Goal: Communication & Community: Answer question/provide support

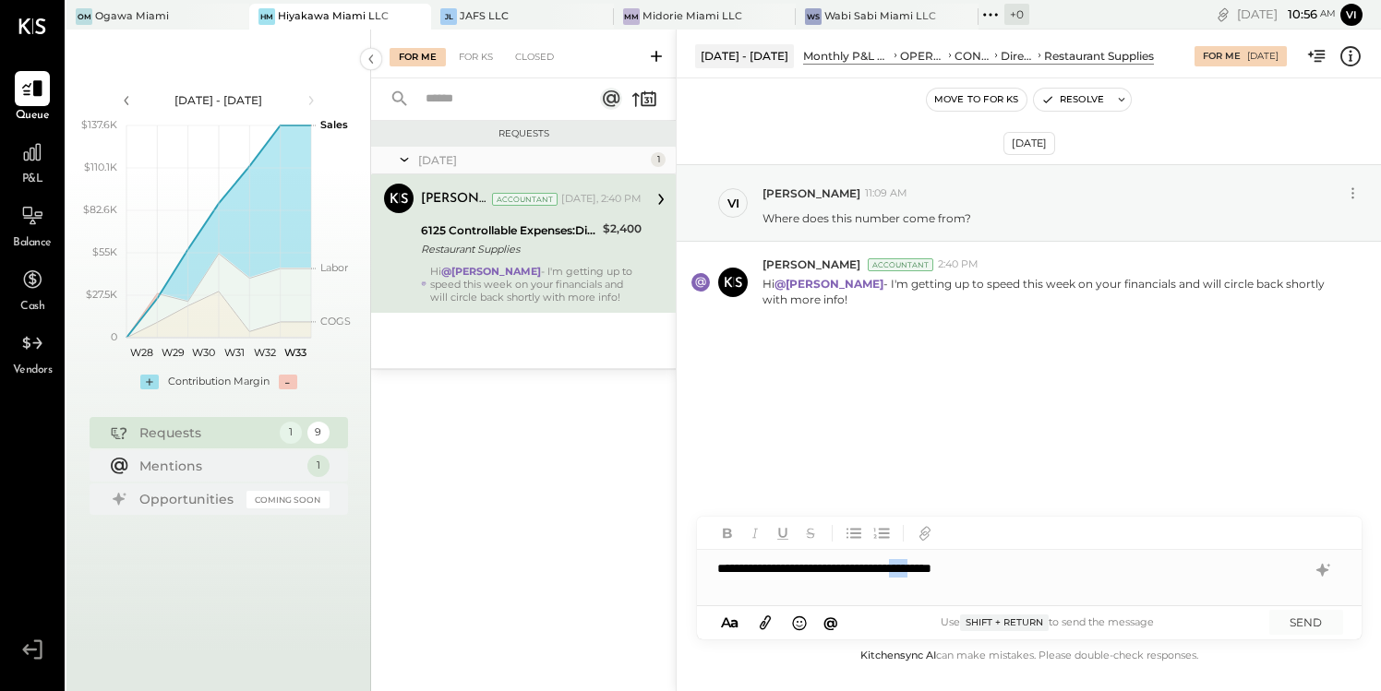
drag, startPoint x: 997, startPoint y: 568, endPoint x: 964, endPoint y: 570, distance: 33.3
click at [964, 570] on div "**********" at bounding box center [1029, 568] width 665 height 37
click at [1297, 619] on button "SEND" at bounding box center [1306, 622] width 74 height 25
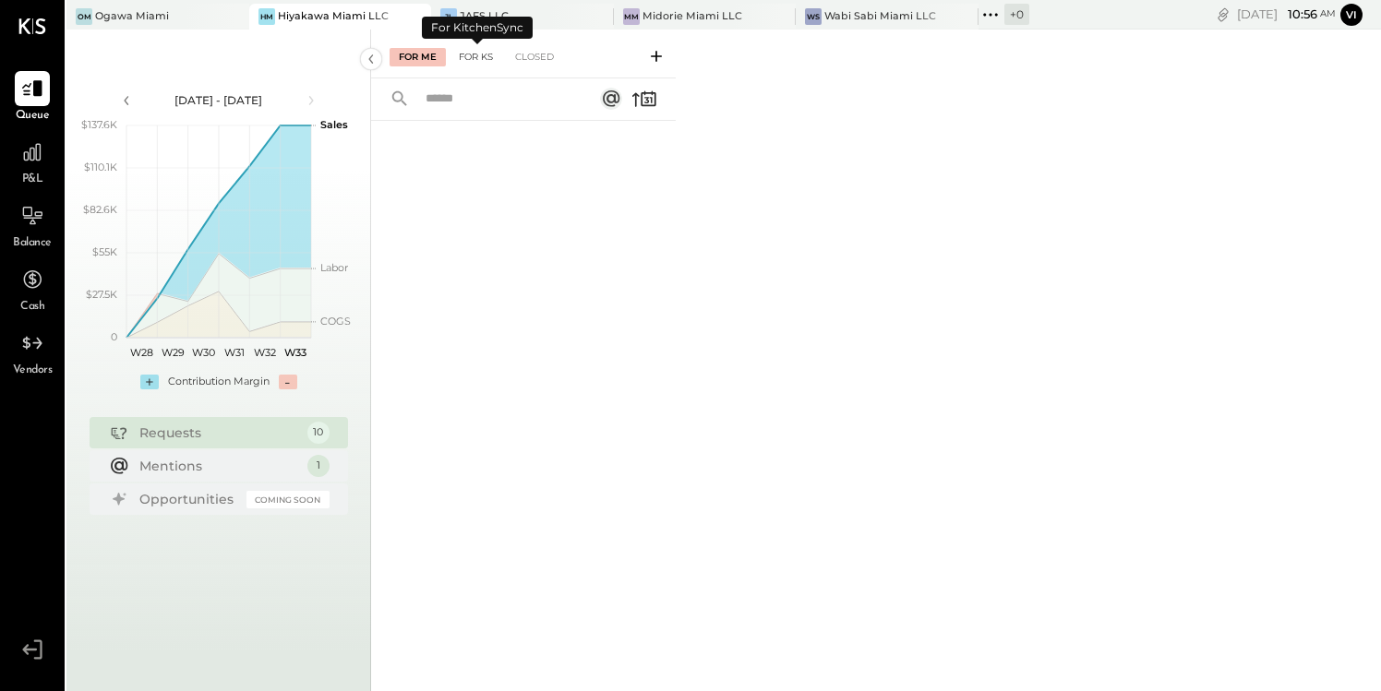
click at [486, 55] on div "For KS" at bounding box center [476, 57] width 53 height 18
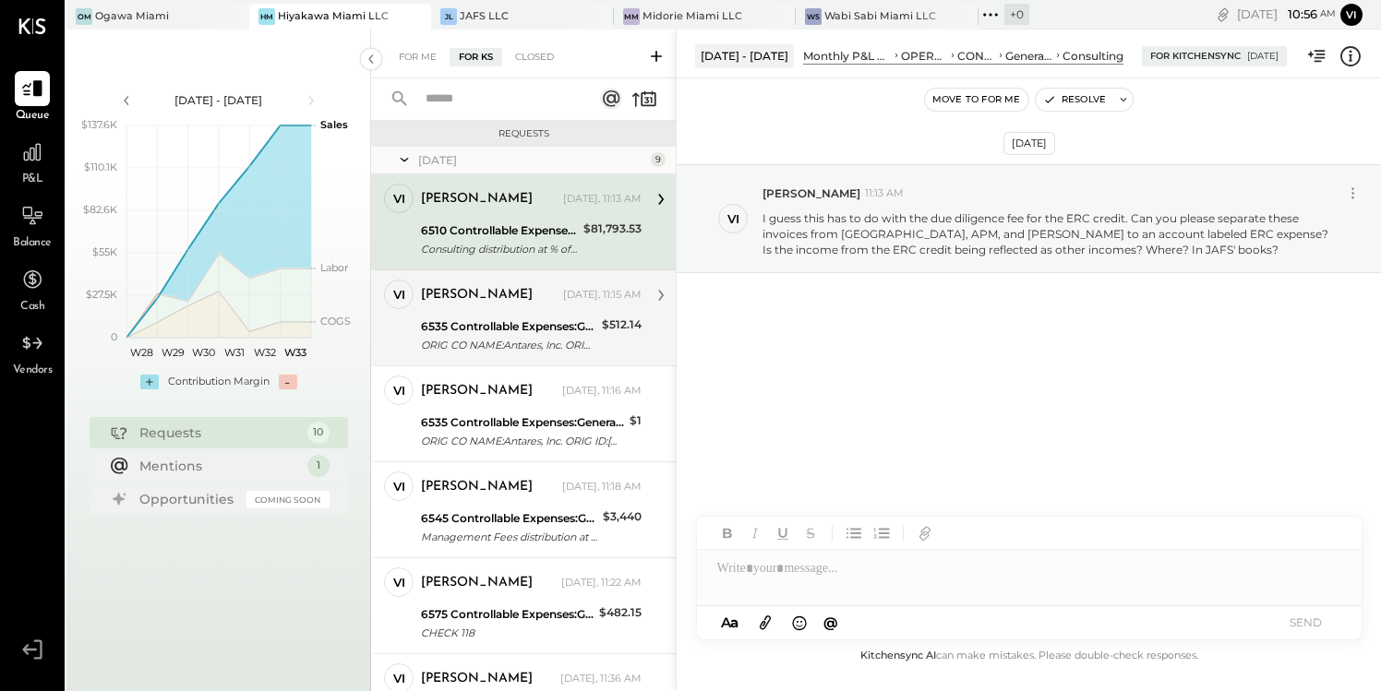
click at [557, 317] on div "6535 Controllable Expenses:General & Administrative Expenses:Computer Supplies,…" at bounding box center [508, 336] width 175 height 41
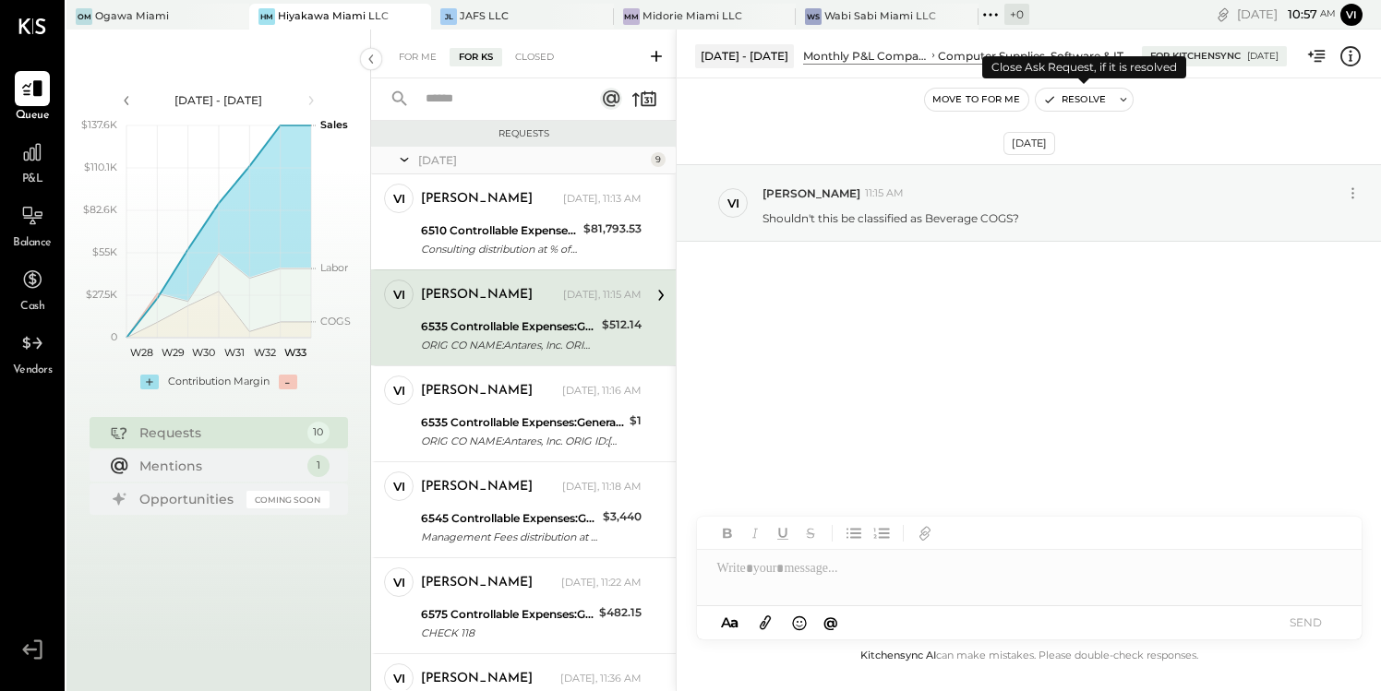
click at [1117, 102] on icon at bounding box center [1123, 99] width 13 height 13
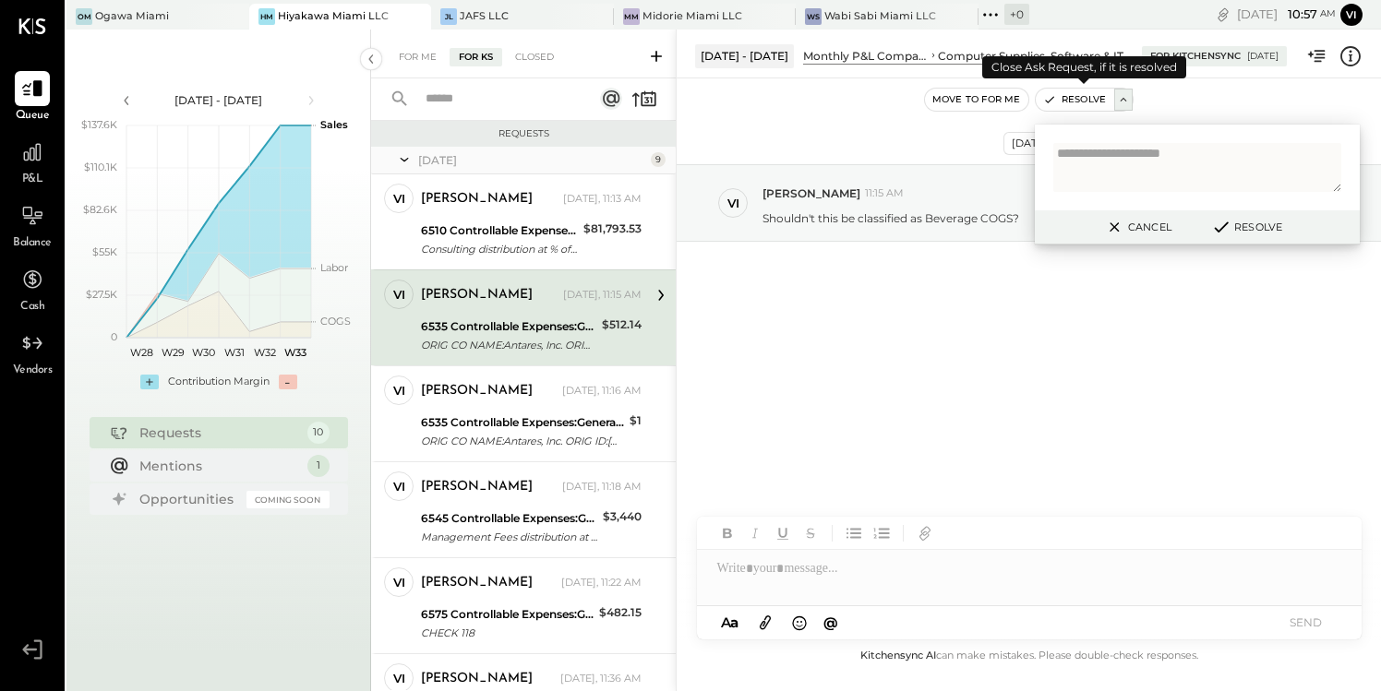
click at [1122, 101] on icon at bounding box center [1123, 99] width 13 height 13
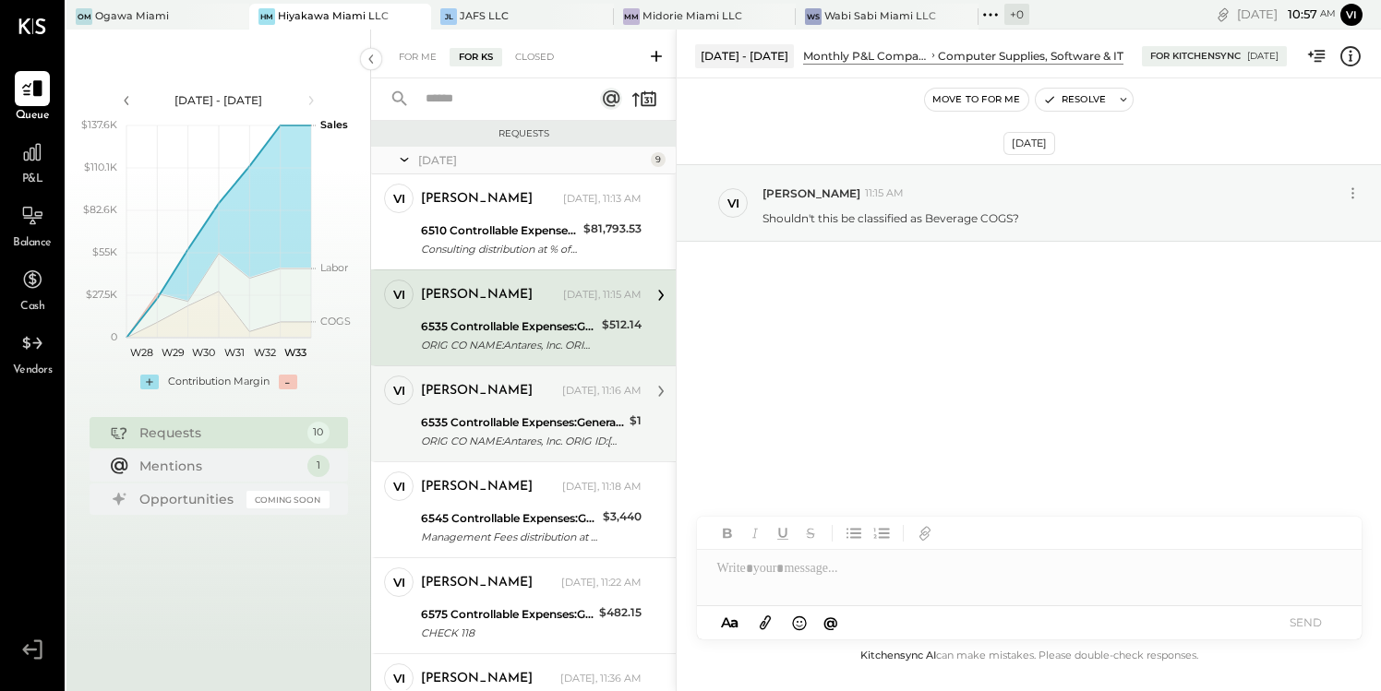
click at [555, 414] on div "6535 Controllable Expenses:General & Administrative Expenses:Computer Supplies,…" at bounding box center [522, 423] width 203 height 18
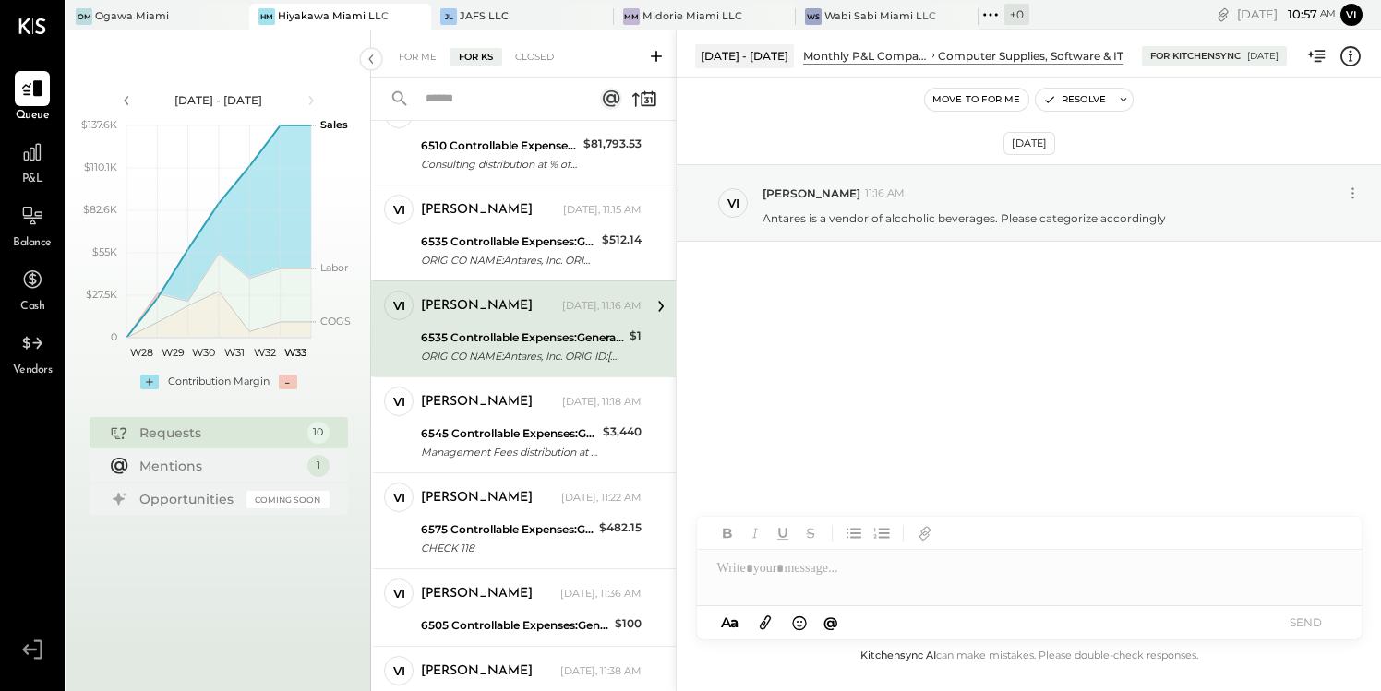
scroll to position [86, 0]
click at [555, 413] on div "[PERSON_NAME] [DATE], 11:18 AM" at bounding box center [531, 402] width 221 height 26
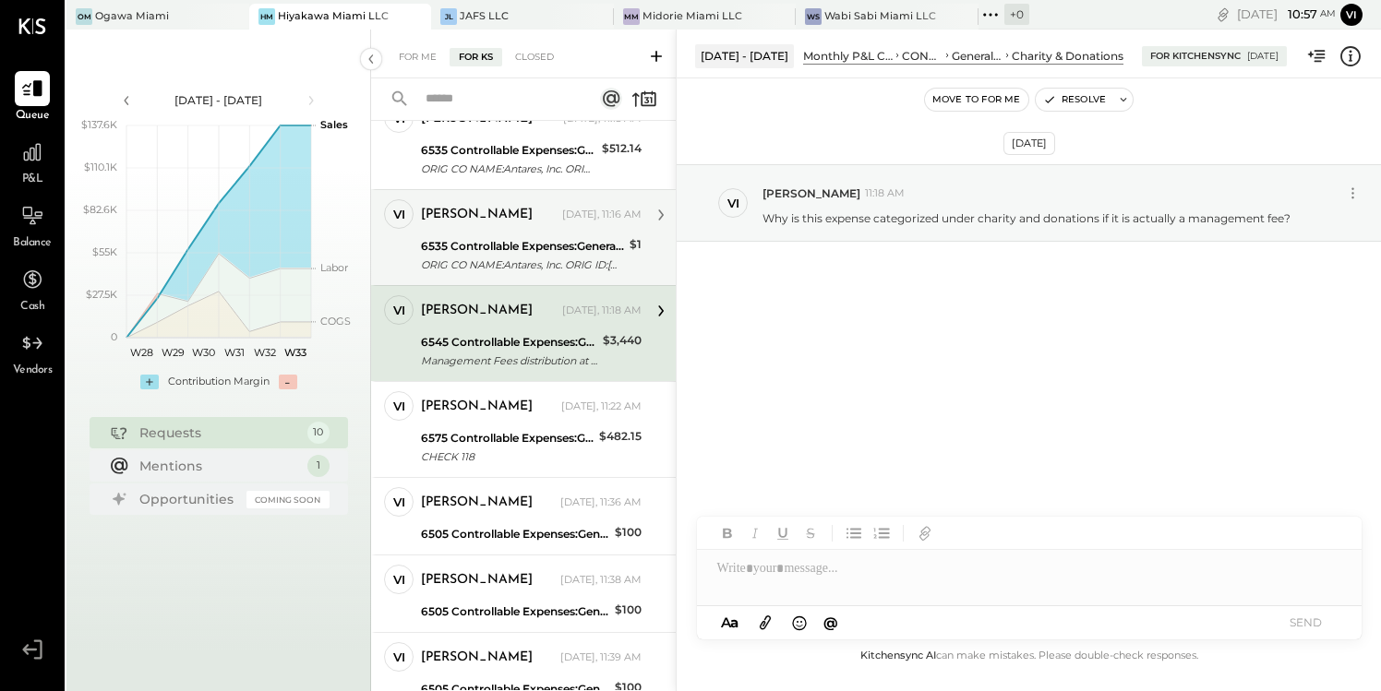
scroll to position [174, 0]
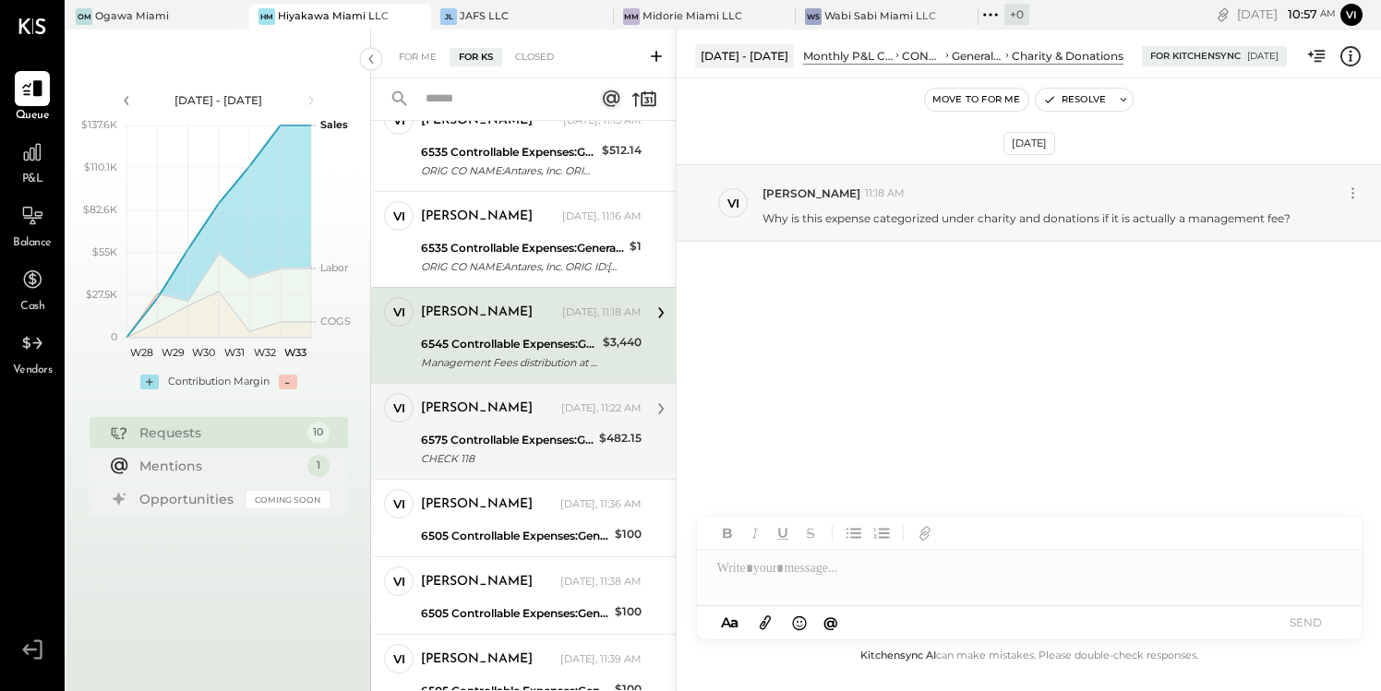
click at [576, 418] on div "[PERSON_NAME] [DATE], 11:22 AM" at bounding box center [531, 409] width 221 height 26
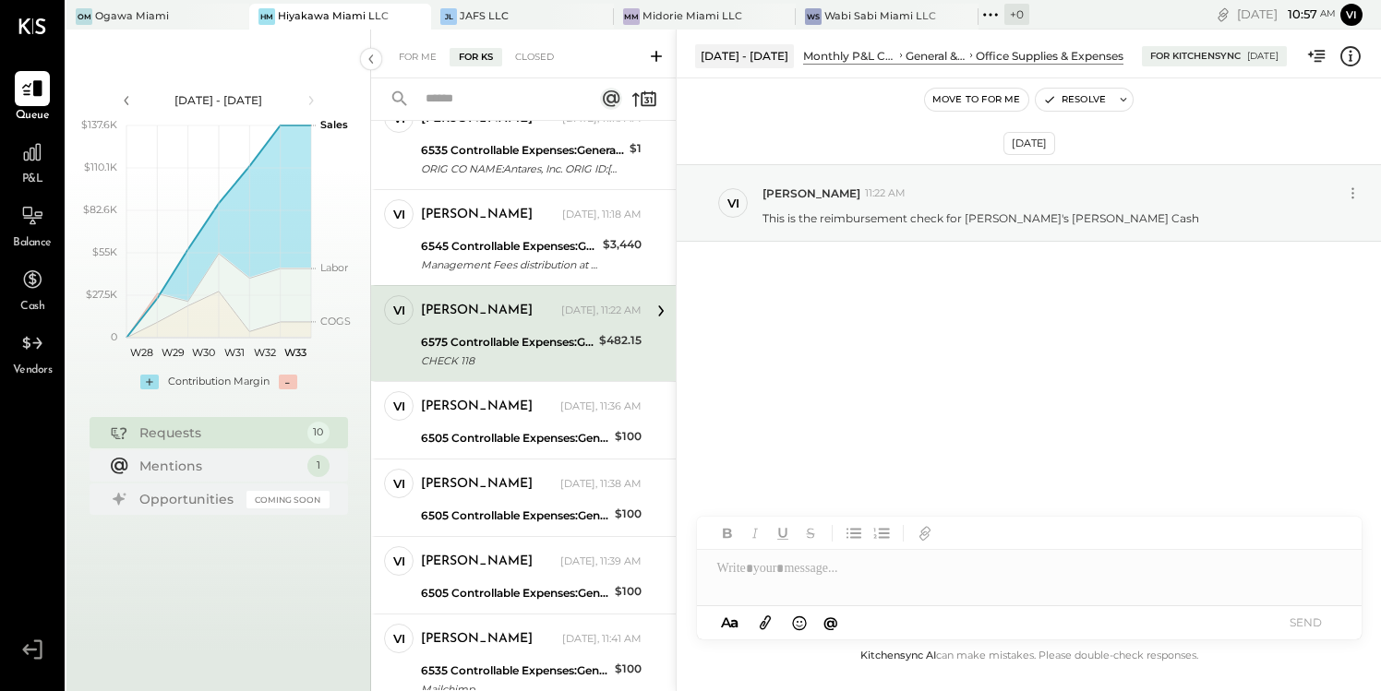
scroll to position [287, 0]
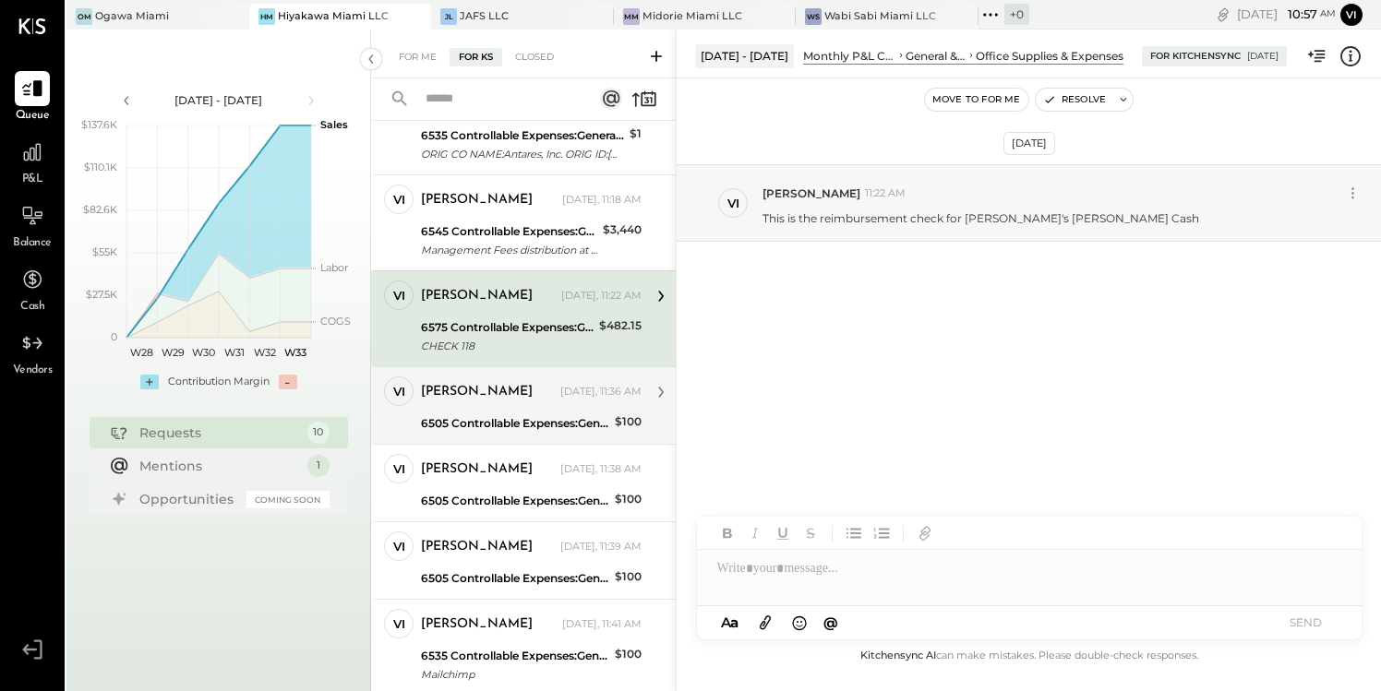
click at [581, 421] on div "6505 Controllable Expenses:General & Administrative Expenses:Accounting & Bookk…" at bounding box center [515, 423] width 188 height 18
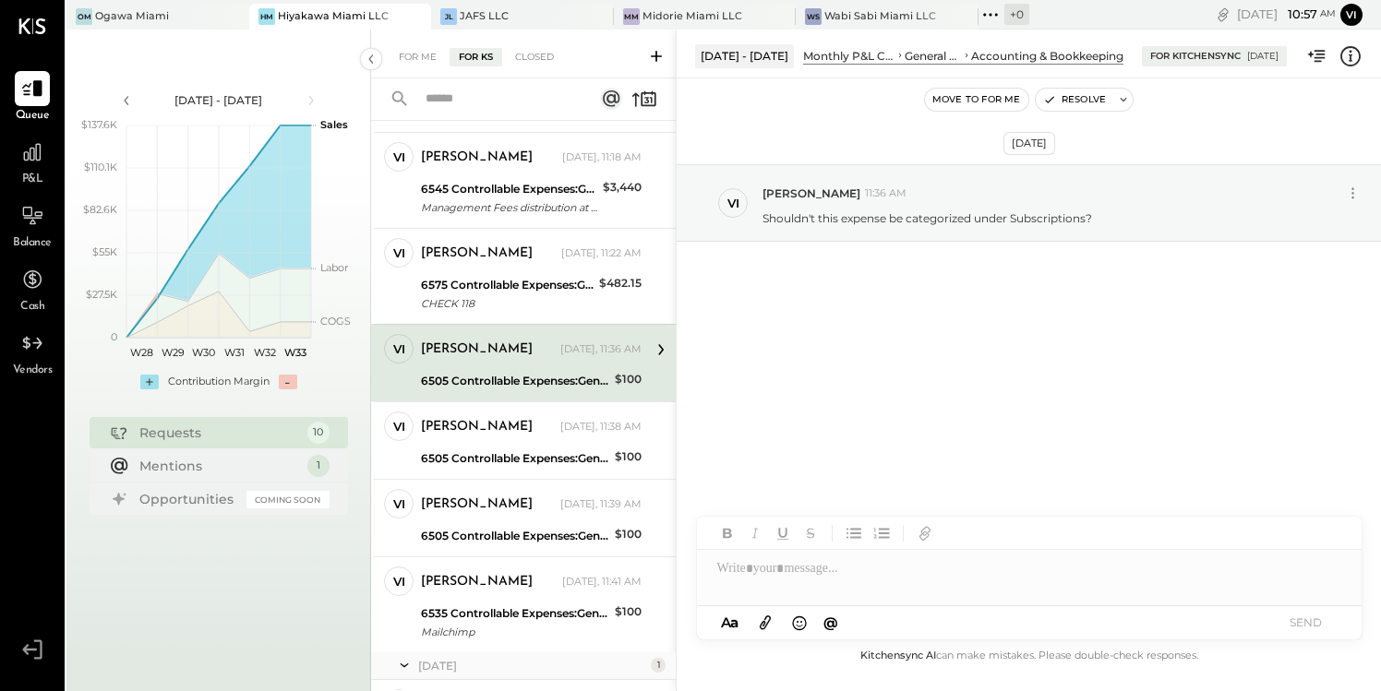
scroll to position [331, 0]
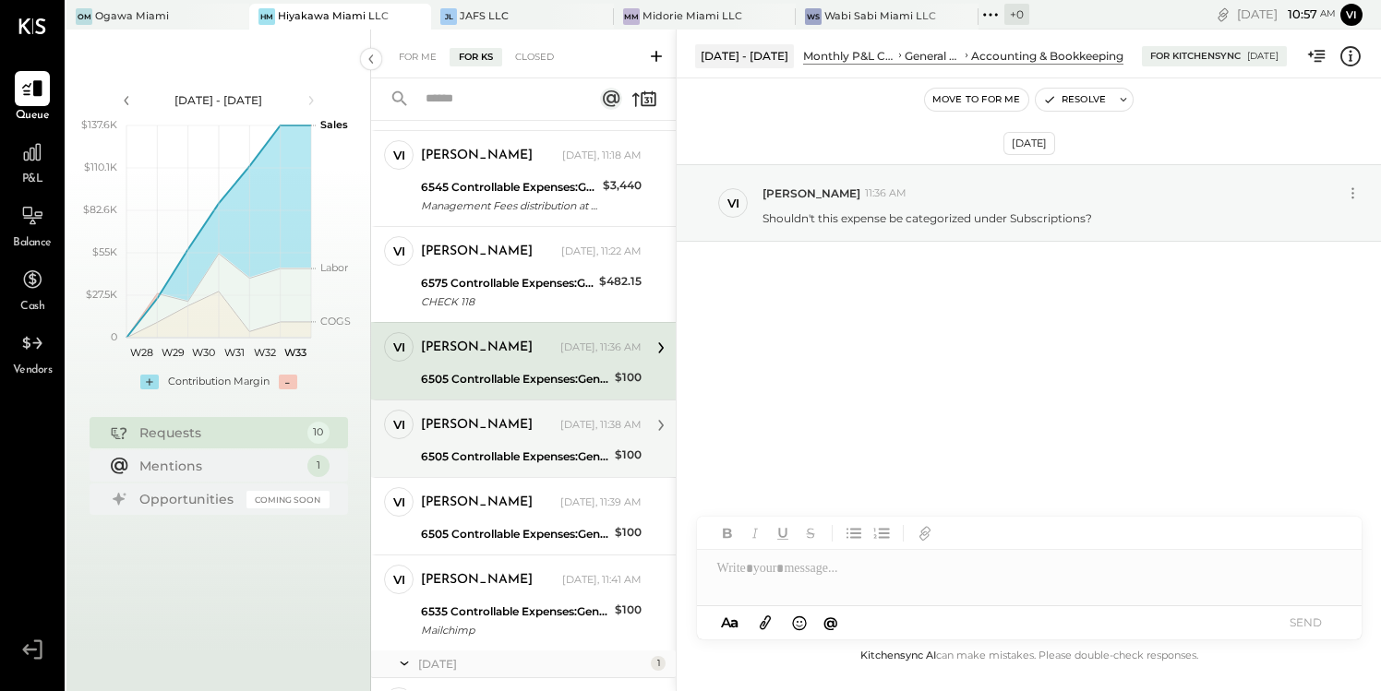
click at [564, 433] on div "[PERSON_NAME] [DATE], 11:38 AM" at bounding box center [531, 426] width 221 height 26
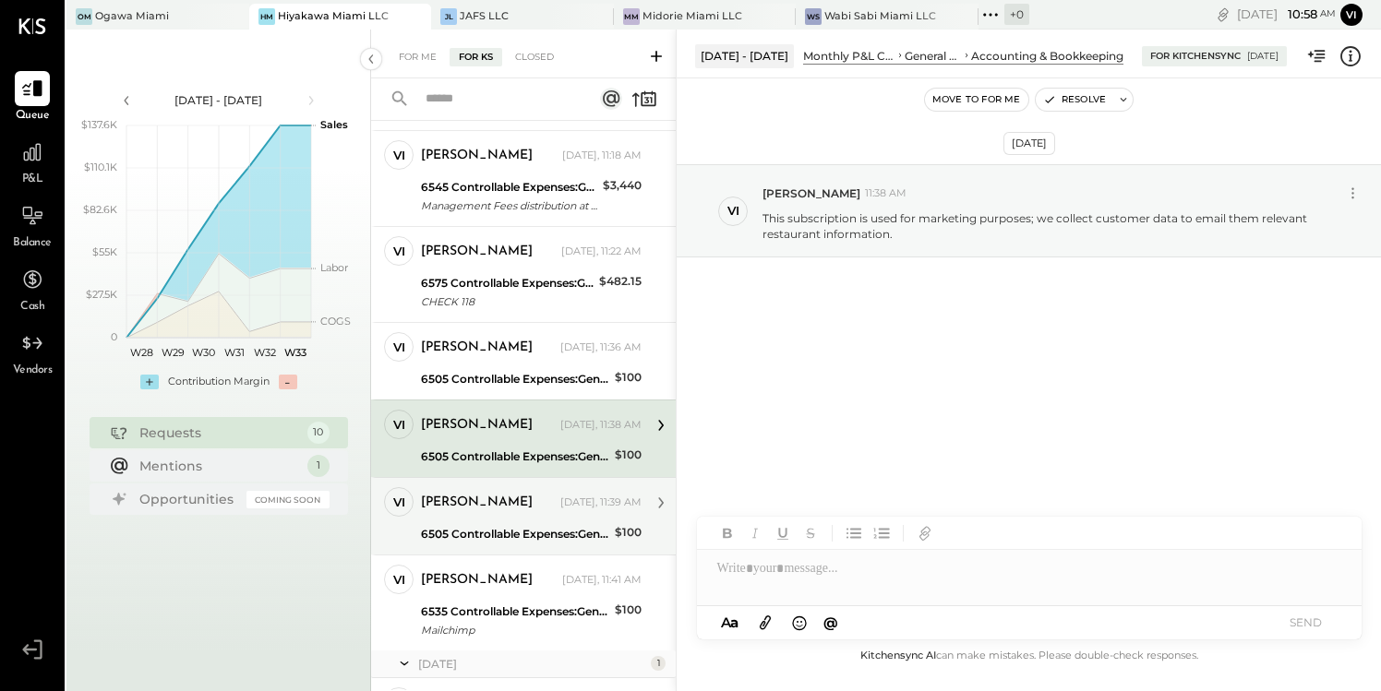
click at [524, 509] on div "[PERSON_NAME]" at bounding box center [489, 503] width 136 height 18
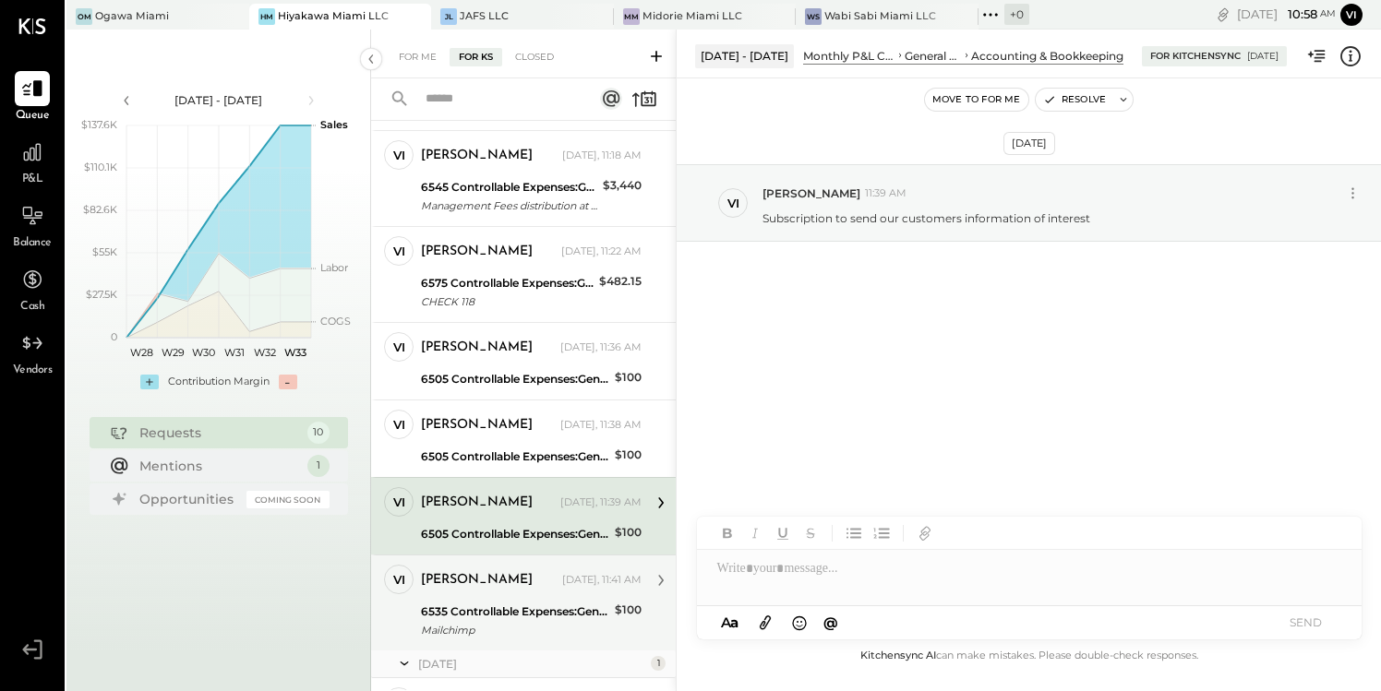
click at [524, 603] on div "6535 Controllable Expenses:General & Administrative Expenses:Computer Supplies,…" at bounding box center [515, 612] width 188 height 18
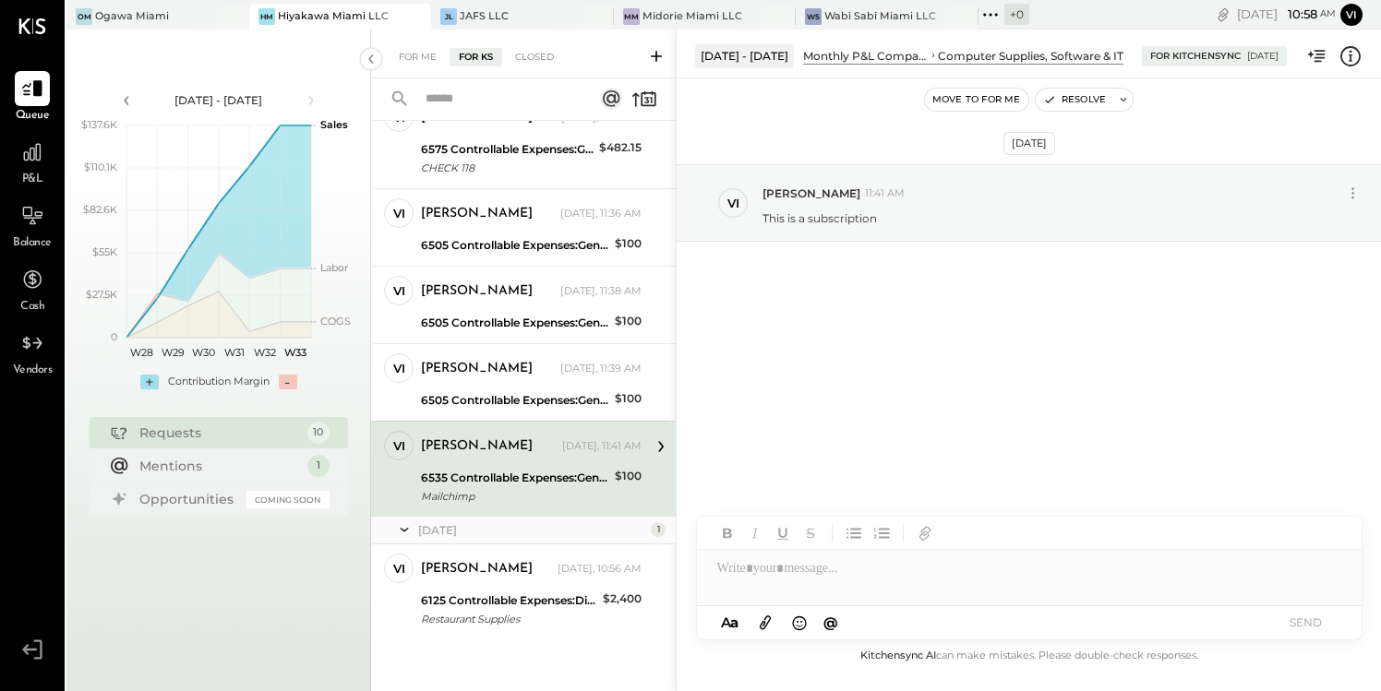
scroll to position [471, 0]
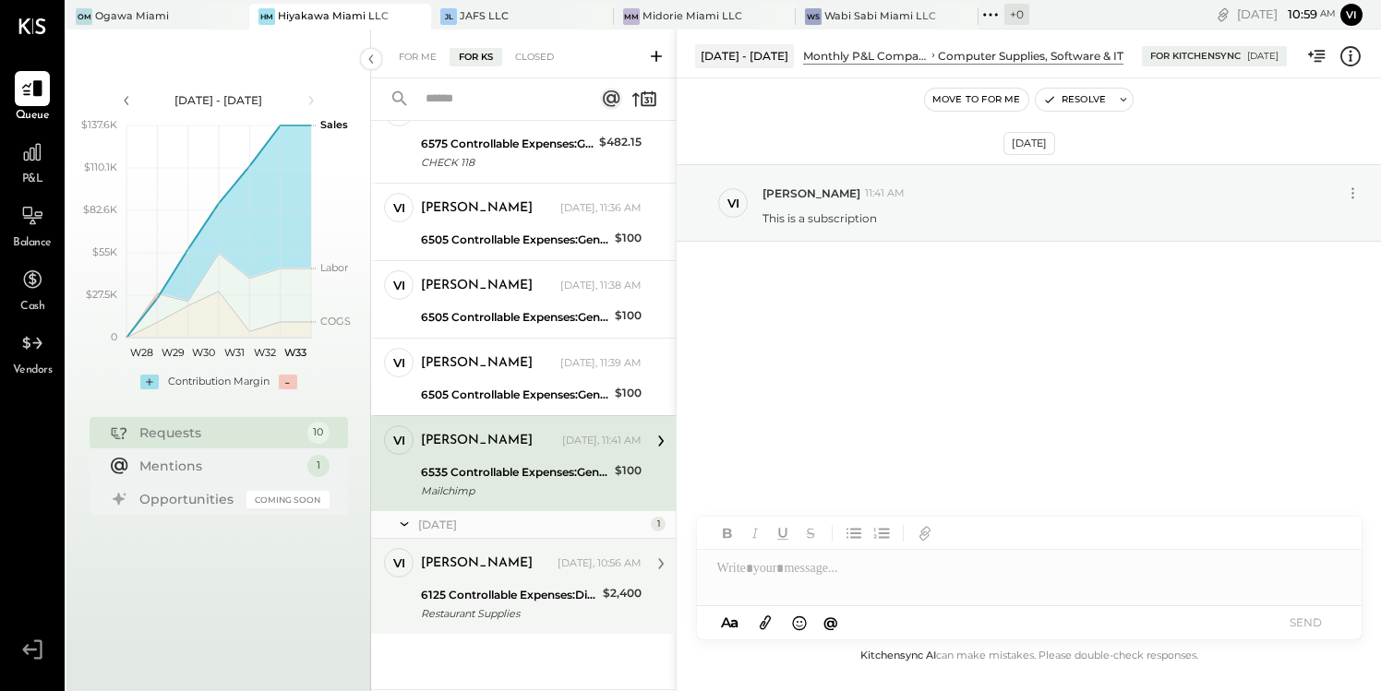
click at [520, 588] on div "6125 Controllable Expenses:Direct Operating Expenses:Restaurant Supplies" at bounding box center [509, 595] width 176 height 18
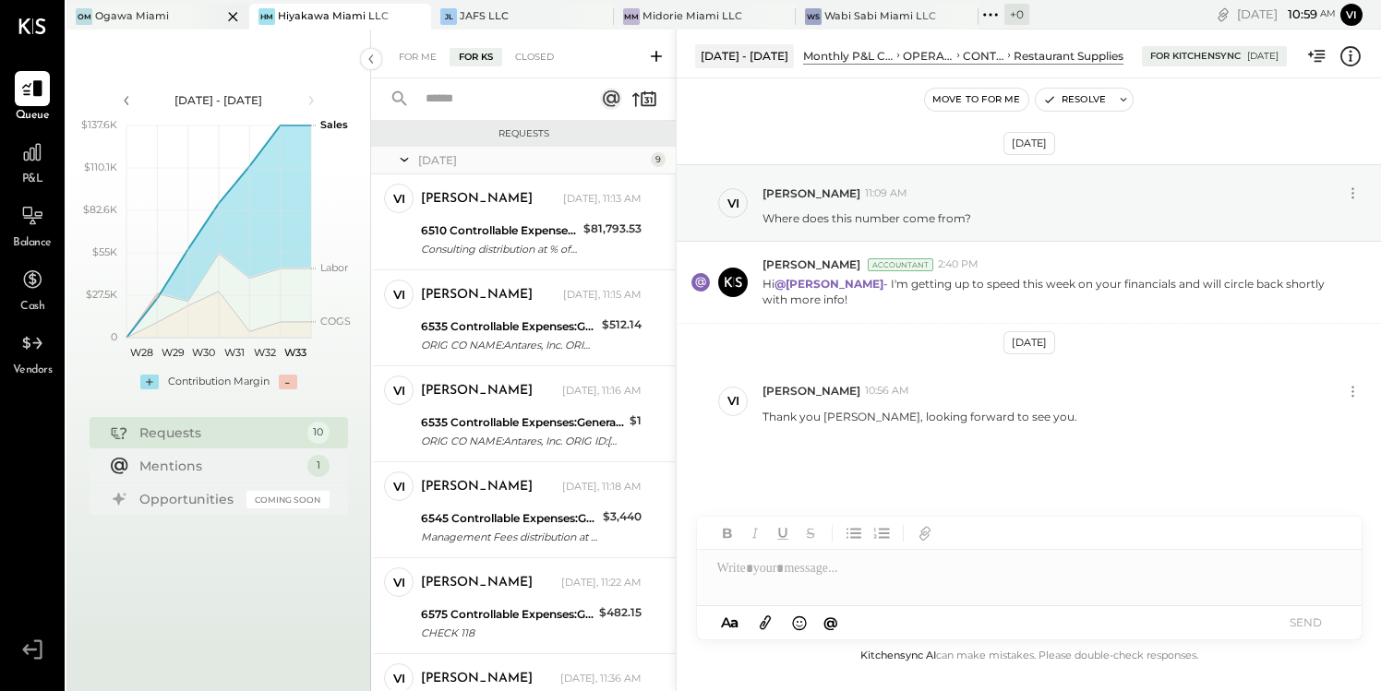
click at [144, 13] on div "Ogawa Miami" at bounding box center [132, 16] width 74 height 15
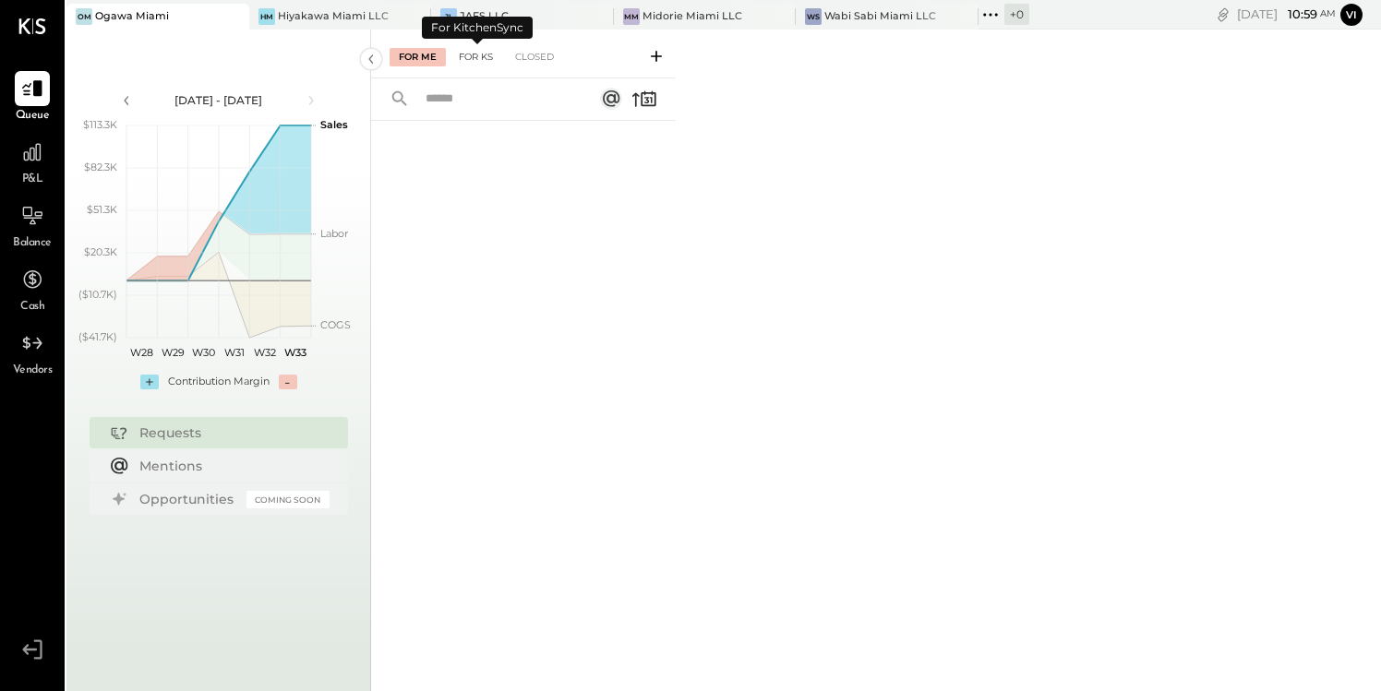
click at [471, 52] on div "For KS" at bounding box center [476, 57] width 53 height 18
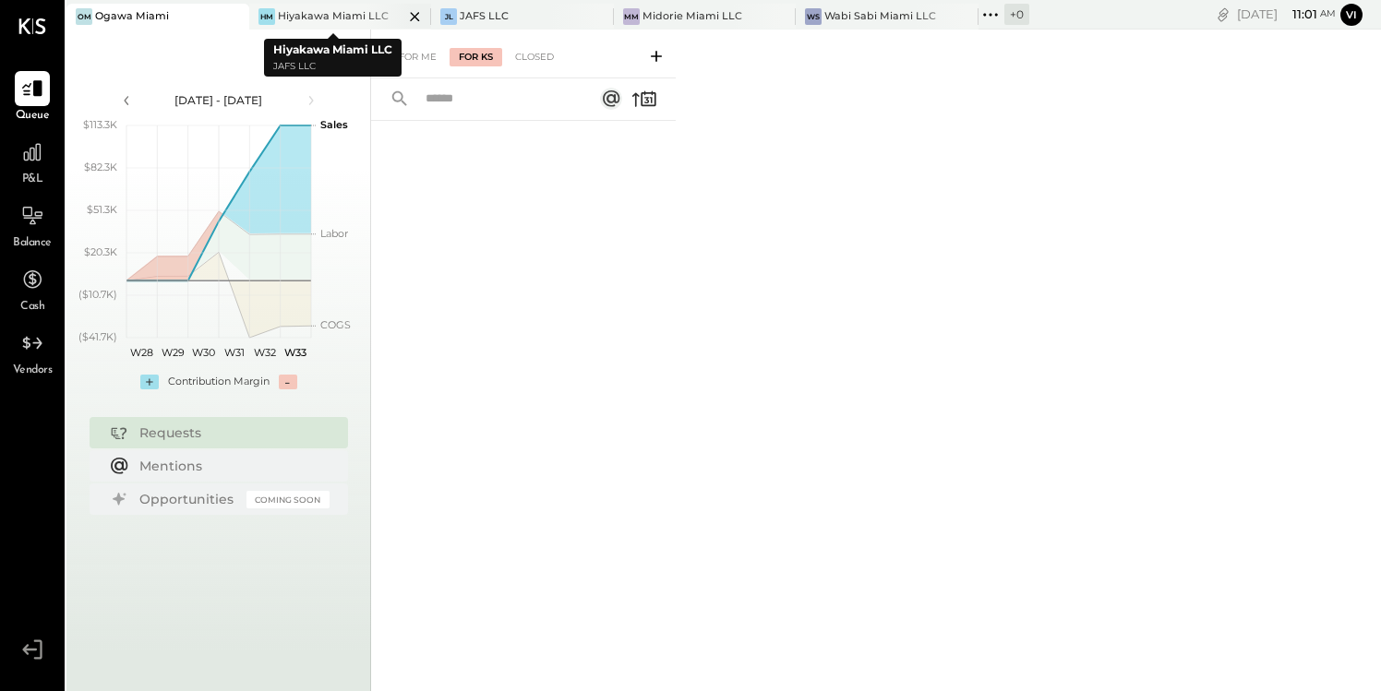
click at [335, 12] on div "Hiyakawa Miami LLC" at bounding box center [333, 16] width 111 height 15
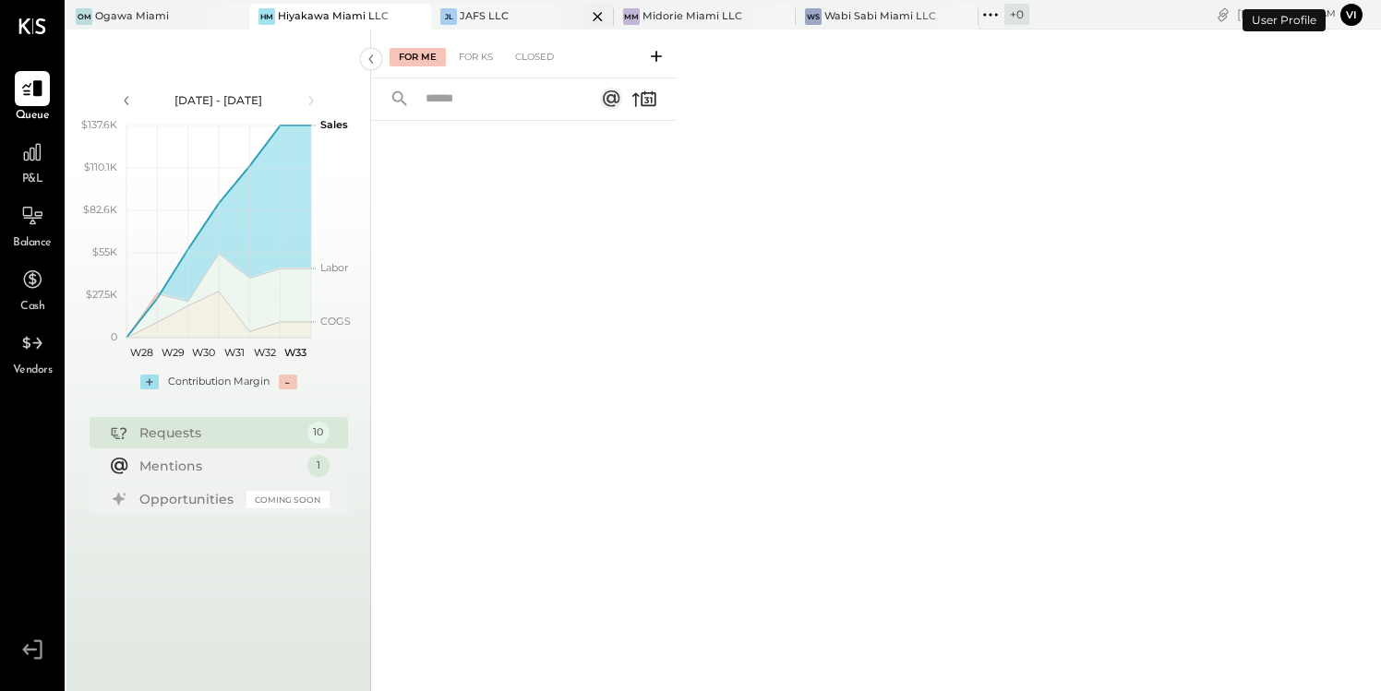
click at [499, 8] on div "JL JAFS LLC" at bounding box center [508, 16] width 155 height 17
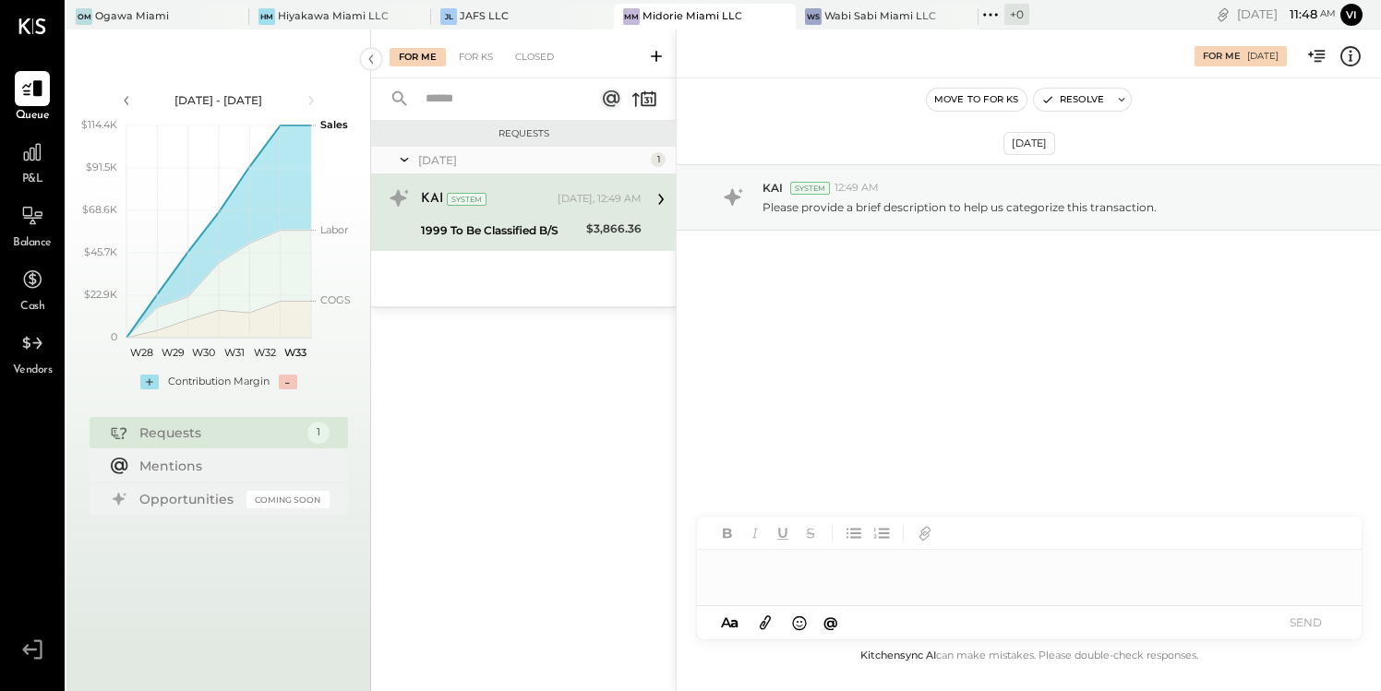
click at [540, 226] on div "1999 To Be Classified B/S" at bounding box center [501, 231] width 160 height 18
click at [852, 12] on div "Wabi Sabi Miami LLC" at bounding box center [880, 16] width 112 height 15
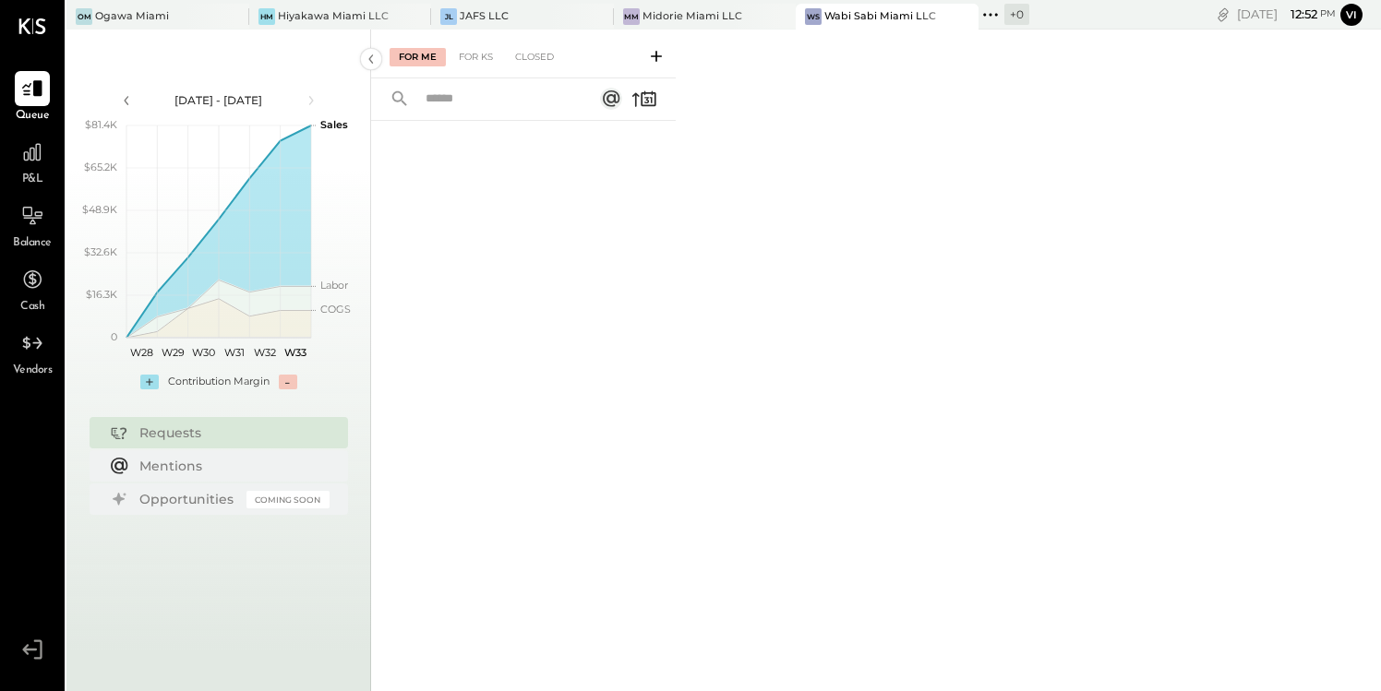
click at [654, 56] on icon at bounding box center [656, 56] width 11 height 11
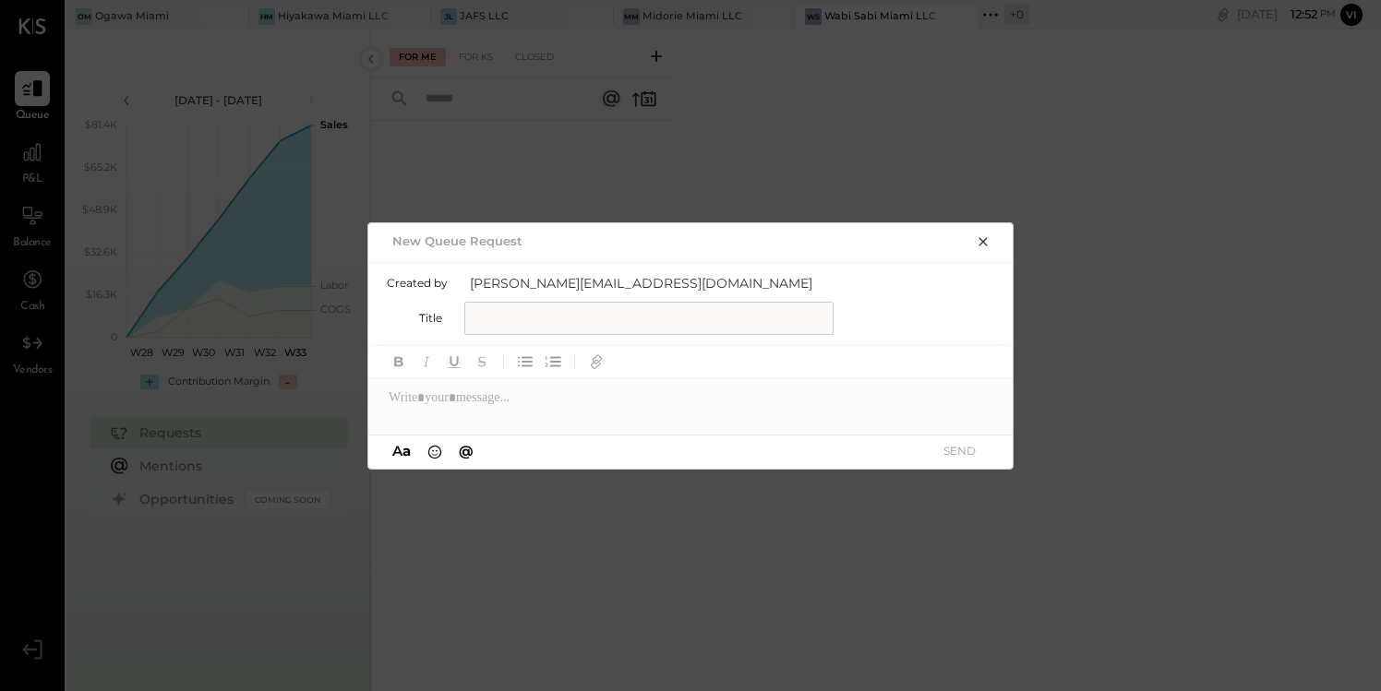
click at [532, 328] on input "text" at bounding box center [648, 318] width 369 height 33
type input "*"
click at [662, 317] on input "**********" at bounding box center [648, 318] width 369 height 33
type input "**********"
click at [598, 363] on icon "button" at bounding box center [597, 359] width 9 height 9
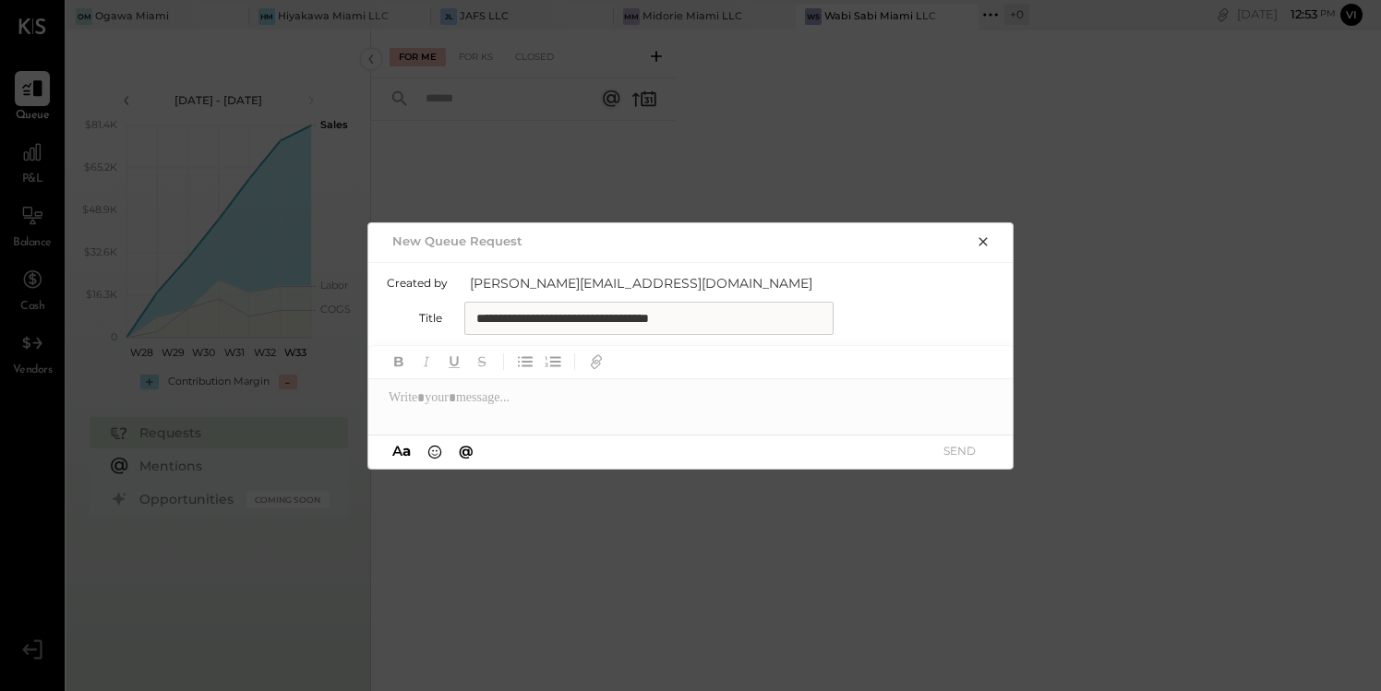
click at [988, 240] on icon "button" at bounding box center [983, 241] width 15 height 15
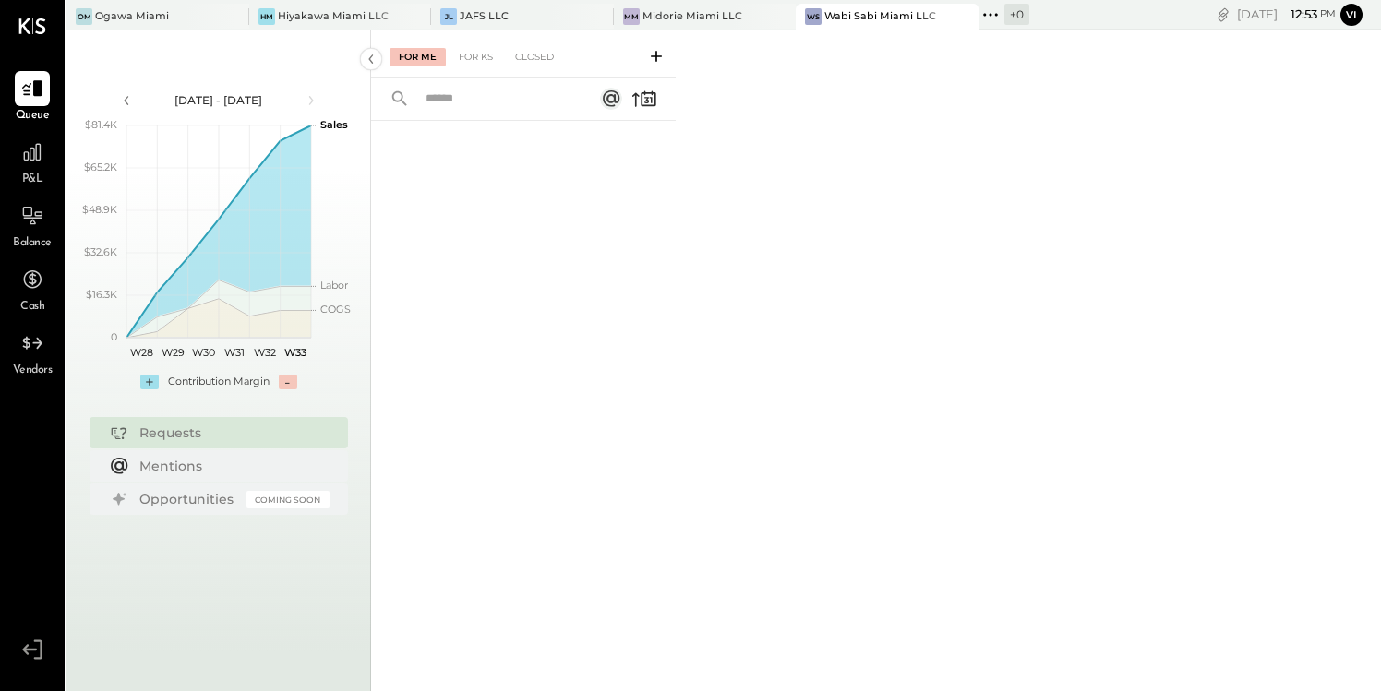
click at [659, 61] on icon at bounding box center [656, 56] width 18 height 18
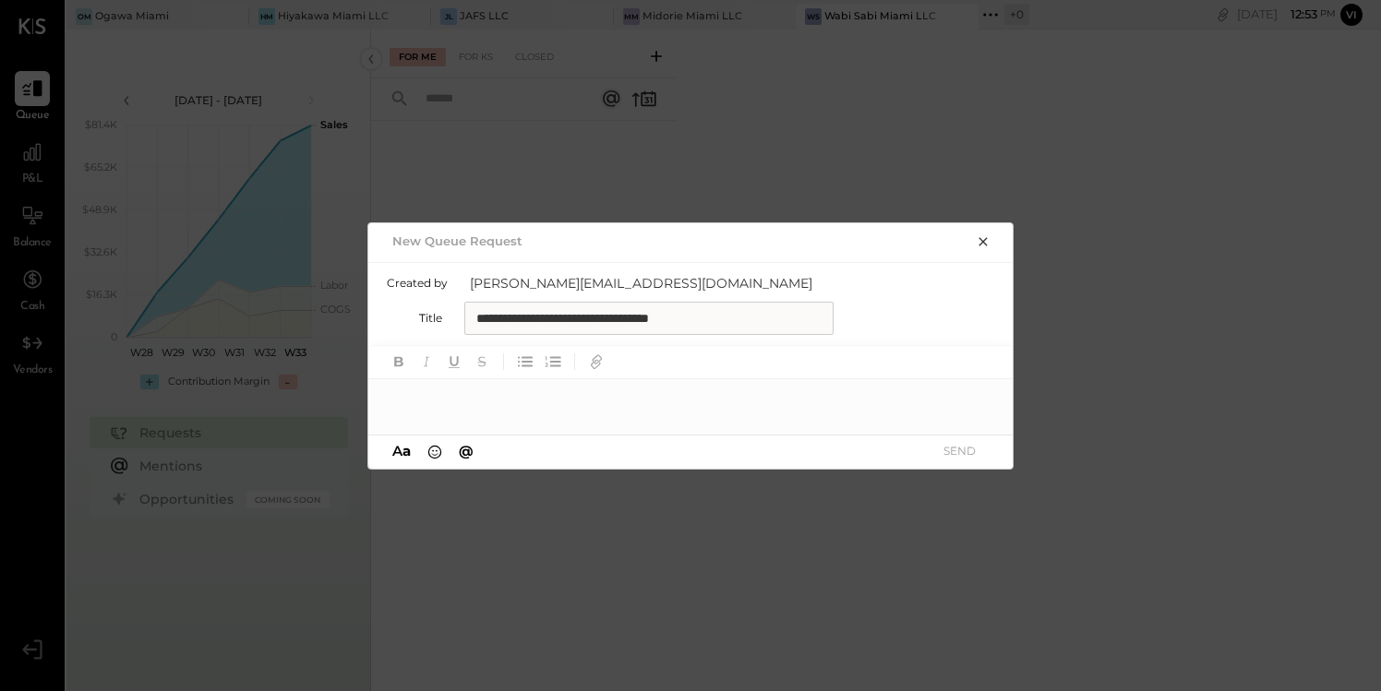
click at [703, 414] on div at bounding box center [691, 397] width 646 height 37
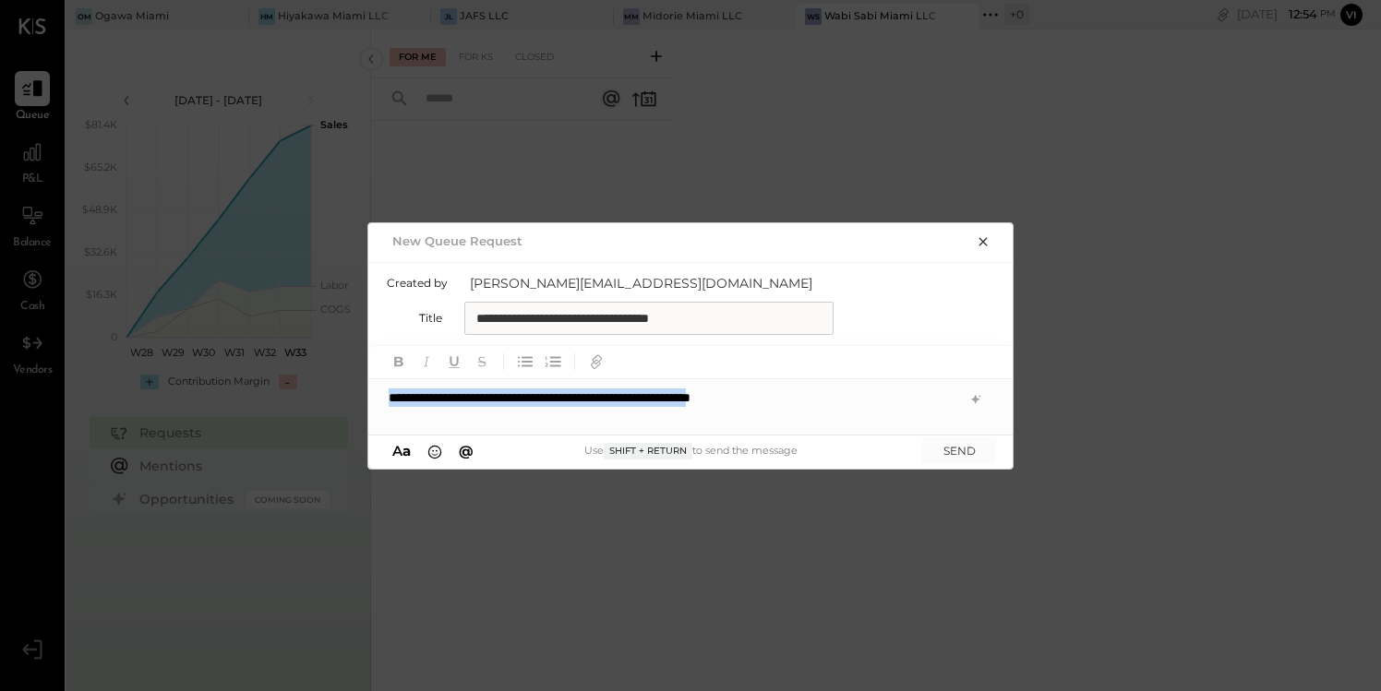
drag, startPoint x: 386, startPoint y: 391, endPoint x: 812, endPoint y: 402, distance: 426.6
click at [812, 402] on div "**********" at bounding box center [691, 397] width 646 height 37
copy div "**********"
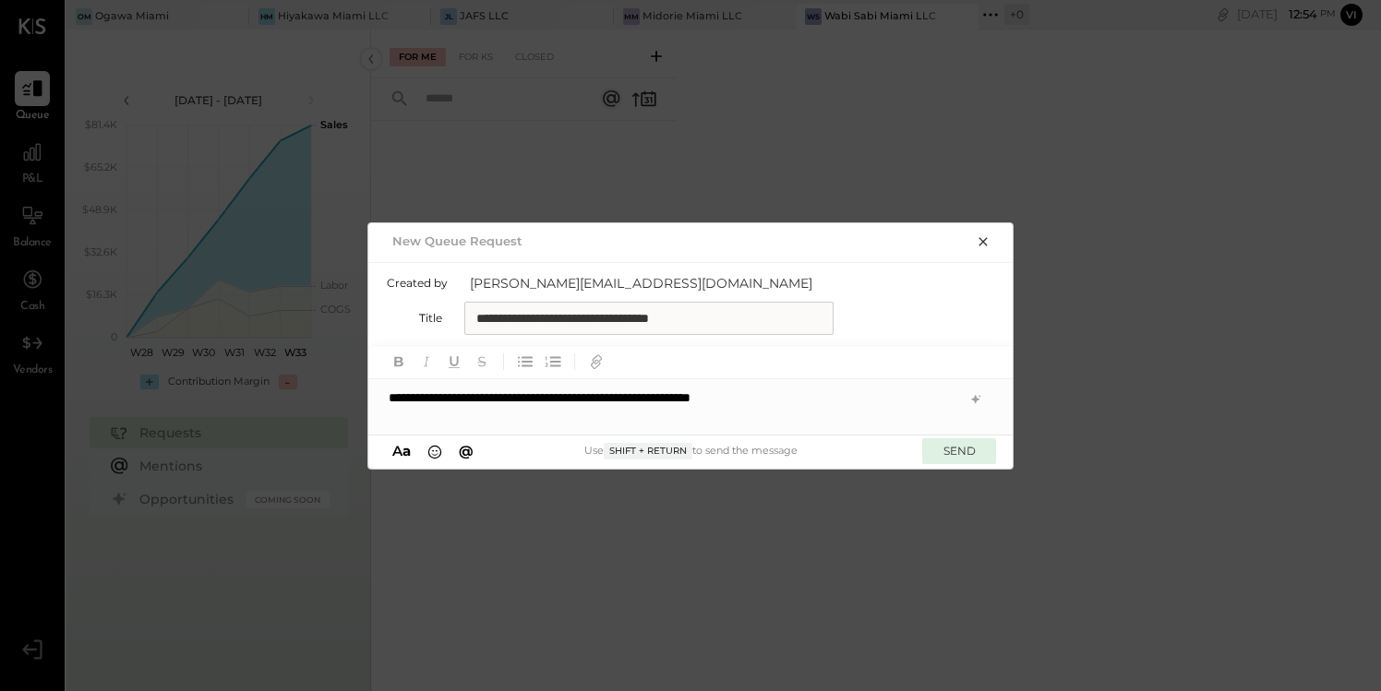
click at [965, 453] on button "SEND" at bounding box center [959, 450] width 74 height 25
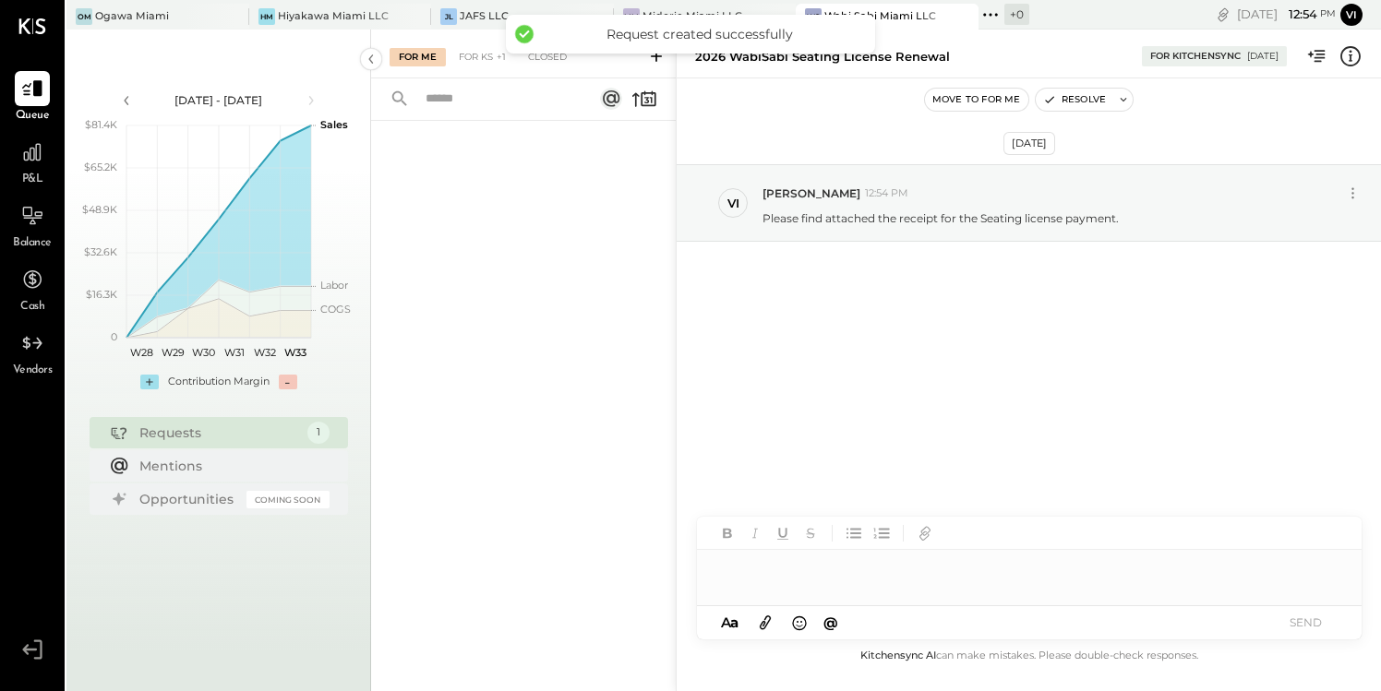
click at [770, 619] on icon at bounding box center [765, 624] width 11 height 14
click at [781, 504] on div at bounding box center [1029, 499] width 665 height 37
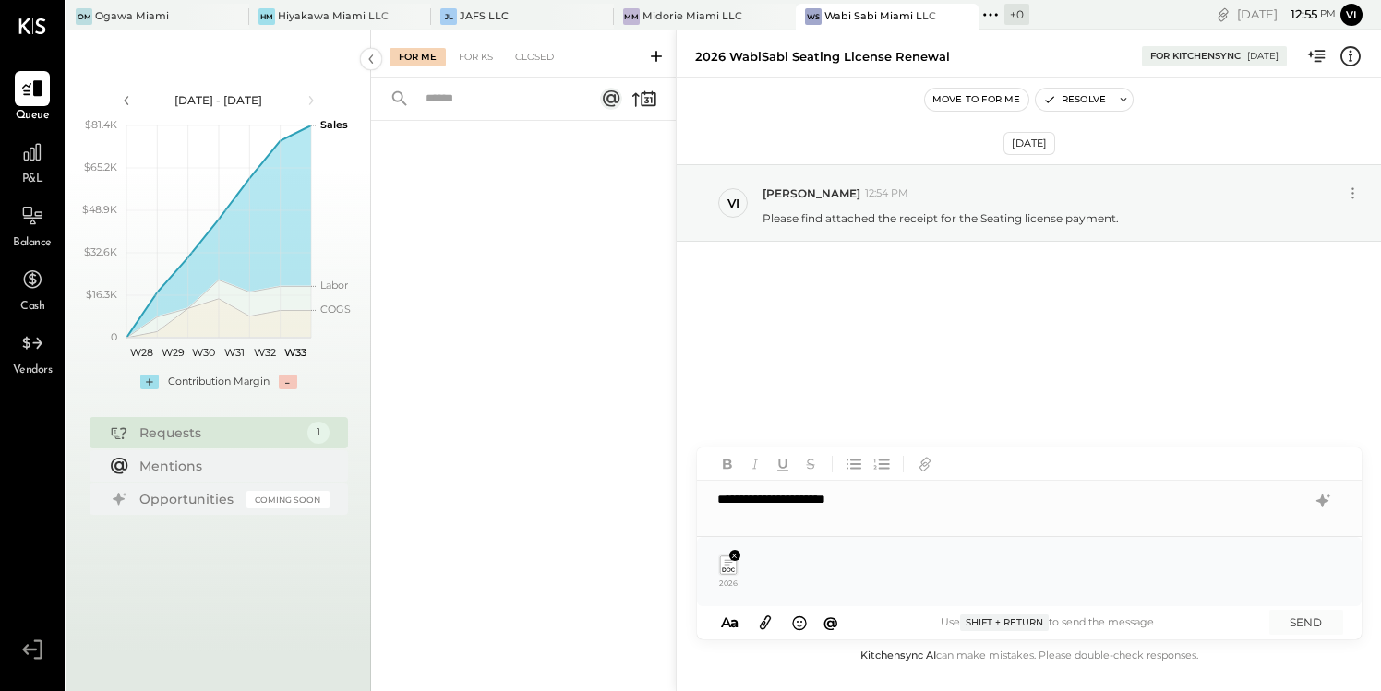
click at [717, 502] on div "**********" at bounding box center [1029, 499] width 665 height 37
click at [1312, 622] on button "SEND" at bounding box center [1306, 622] width 74 height 25
